Goal: Transaction & Acquisition: Purchase product/service

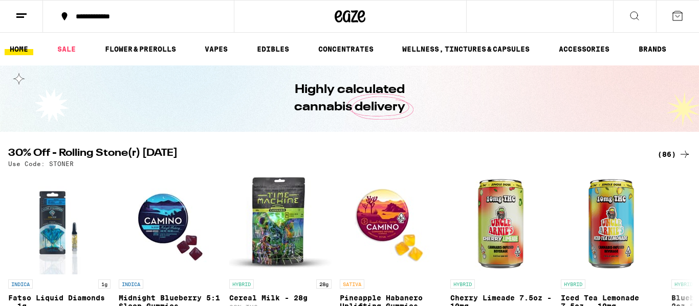
click at [143, 56] on ul "HOME SALE FLOWER & PREROLLS VAPES EDIBLES CONCENTRATES WELLNESS, TINCTURES & CA…" at bounding box center [349, 49] width 699 height 33
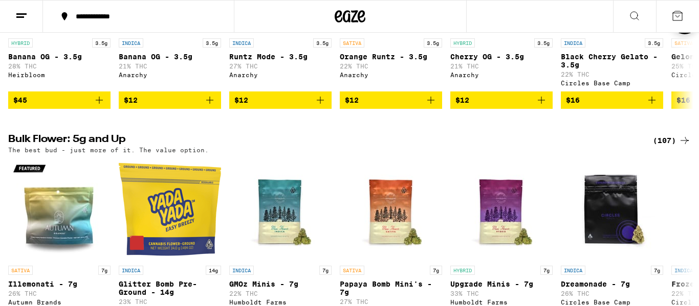
scroll to position [0, 0]
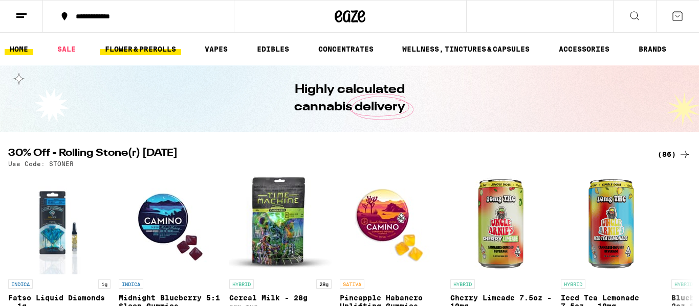
click at [143, 53] on link "FLOWER & PREROLLS" at bounding box center [140, 49] width 81 height 12
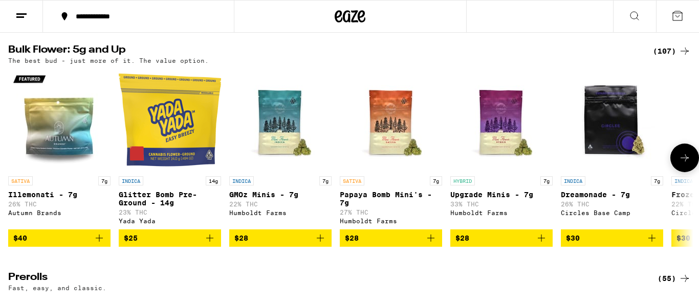
scroll to position [332, 0]
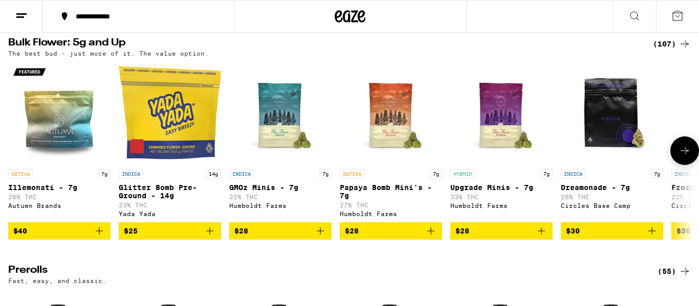
click at [205, 153] on img "Open page for Glitter Bomb Pre-Ground - 14g from Yada Yada" at bounding box center [170, 113] width 102 height 102
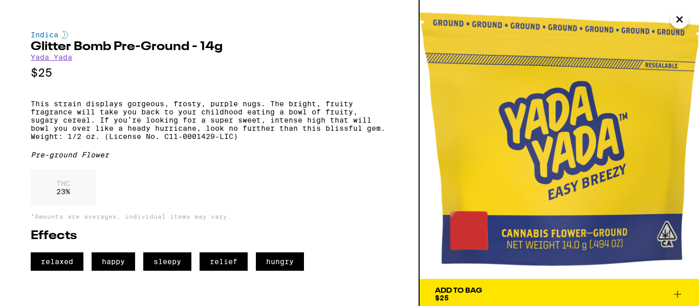
click at [205, 153] on div "Indica Glitter Bomb Pre-Ground - 14g Yada Yada $25 This strain displays gorgeou…" at bounding box center [209, 151] width 357 height 240
